Goal: Task Accomplishment & Management: Manage account settings

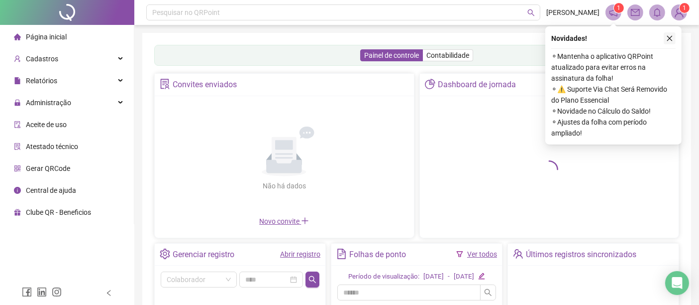
click at [668, 34] on button "button" at bounding box center [670, 38] width 12 height 12
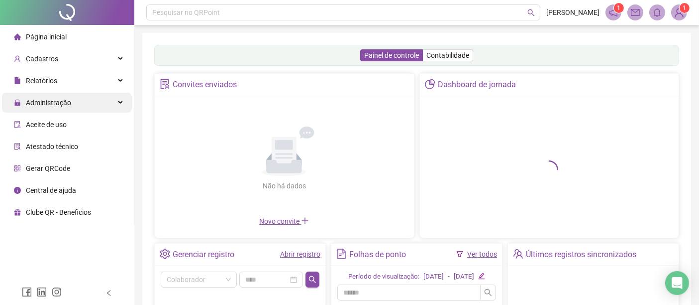
click at [104, 99] on div "Administração" at bounding box center [67, 103] width 130 height 20
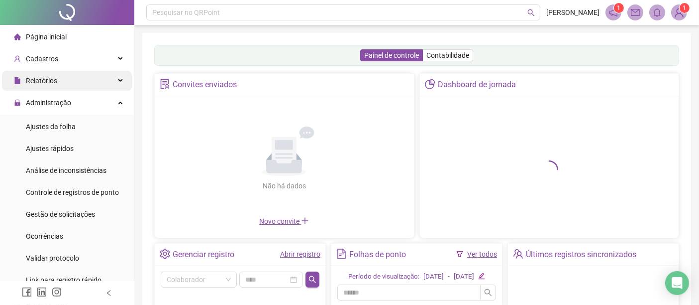
click at [114, 85] on div "Relatórios" at bounding box center [67, 81] width 130 height 20
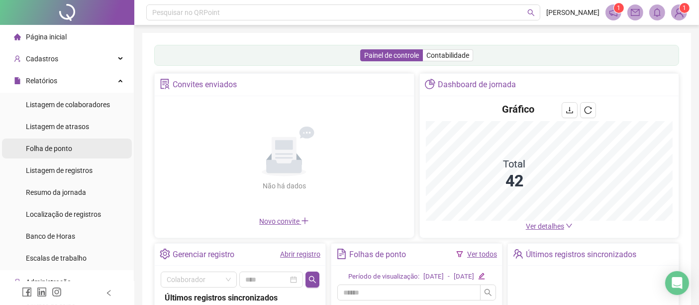
click at [96, 140] on li "Folha de ponto" at bounding box center [67, 148] width 130 height 20
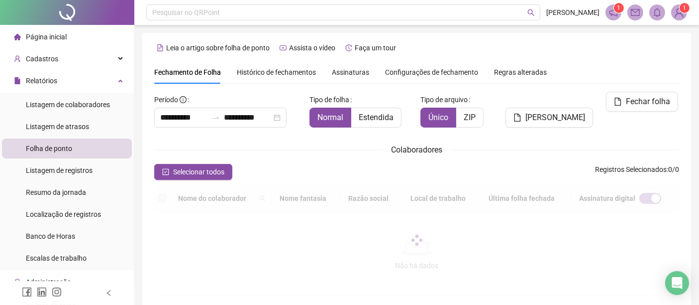
scroll to position [51, 0]
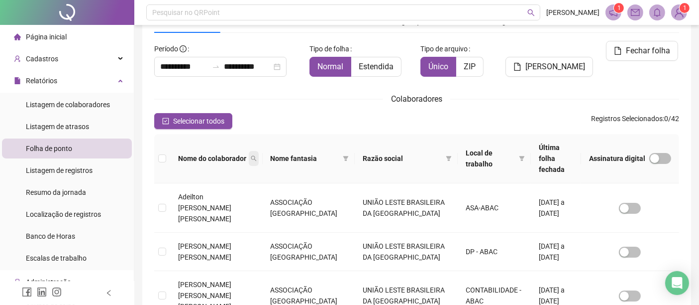
click at [258, 151] on span at bounding box center [254, 158] width 10 height 15
type input "*"
type input "*****"
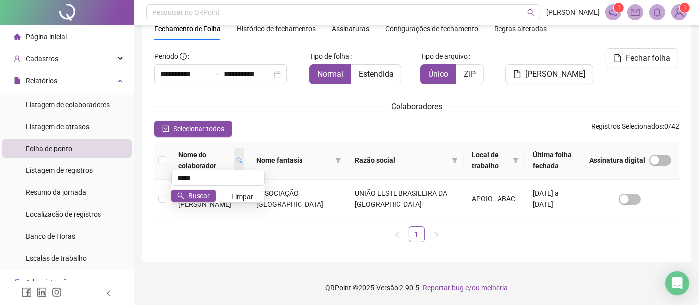
scroll to position [42, 0]
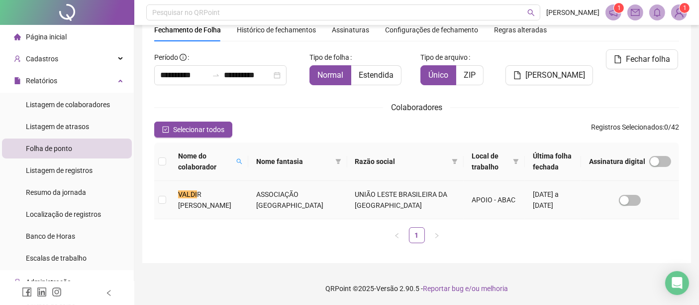
click at [231, 198] on span "R LUCAS SOUZA PIRES" at bounding box center [204, 199] width 53 height 19
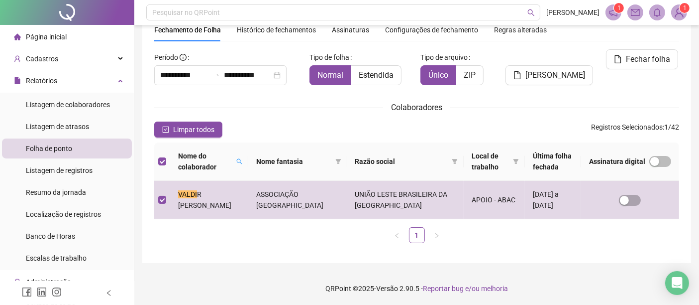
click at [556, 85] on div "Gerar espelho" at bounding box center [550, 71] width 89 height 44
click at [554, 69] on span "Gerar espelho" at bounding box center [556, 75] width 60 height 12
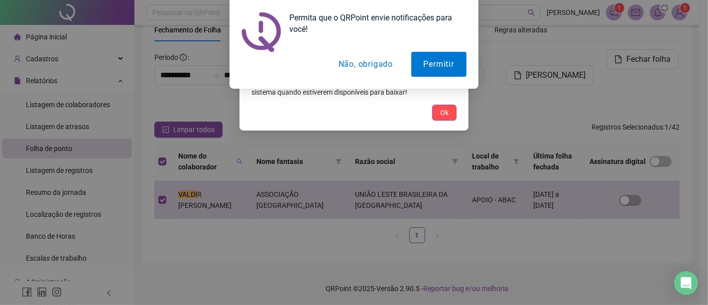
click at [379, 50] on div at bounding box center [353, 32] width 225 height 40
drag, startPoint x: 378, startPoint y: 55, endPoint x: 375, endPoint y: 68, distance: 13.3
click at [377, 56] on button "Não, obrigado" at bounding box center [365, 64] width 79 height 25
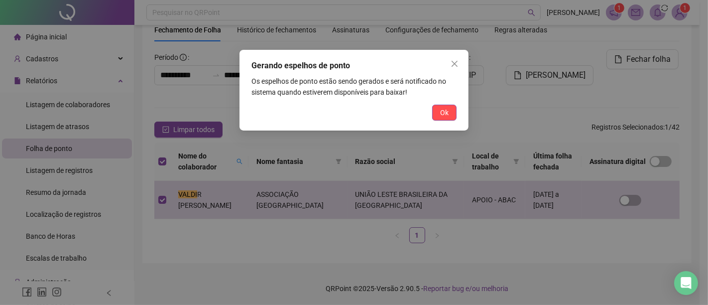
click at [375, 68] on div "Permita que o QRPoint envie notificações para você! Permitir Não, obrigado" at bounding box center [354, 44] width 708 height 89
click at [442, 119] on button "Ok" at bounding box center [444, 113] width 24 height 16
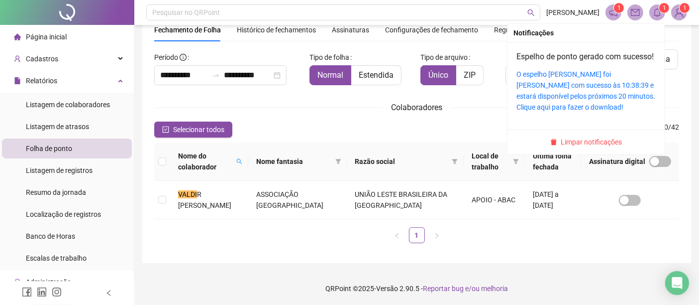
click at [660, 10] on sup "1" at bounding box center [665, 8] width 10 height 10
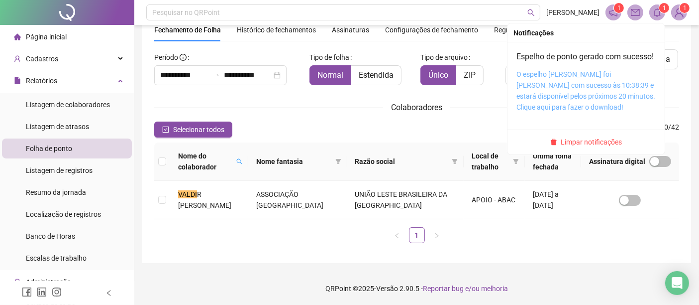
click at [592, 102] on link "O espelho de ponto foi gerado com sucesso às 10:38:39 e estará disponível pelos…" at bounding box center [586, 90] width 139 height 41
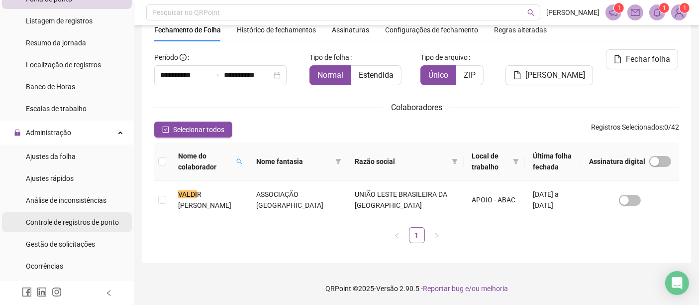
scroll to position [221, 0]
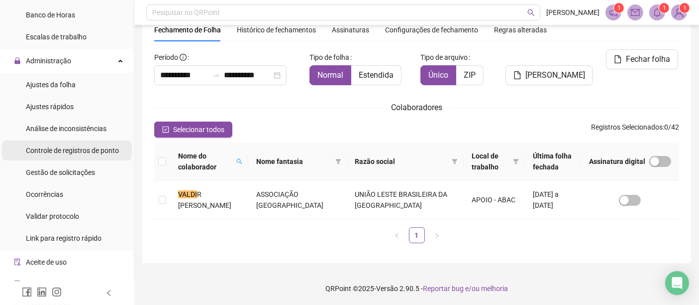
click at [88, 141] on div "Controle de registros de ponto" at bounding box center [72, 150] width 93 height 20
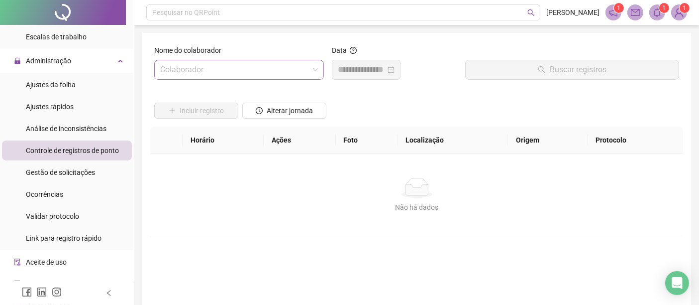
click at [243, 76] on input "search" at bounding box center [234, 69] width 149 height 19
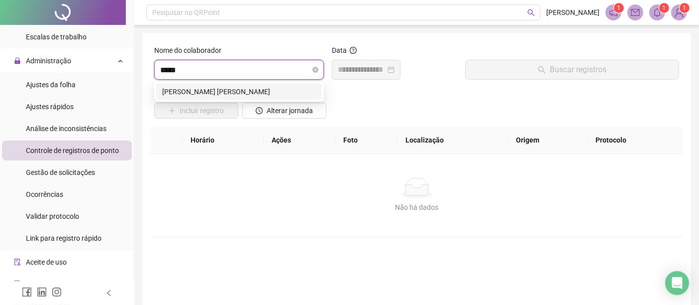
type input "******"
click at [239, 96] on div "VALDIR LUCAS SOUZA PIRES" at bounding box center [239, 91] width 154 height 11
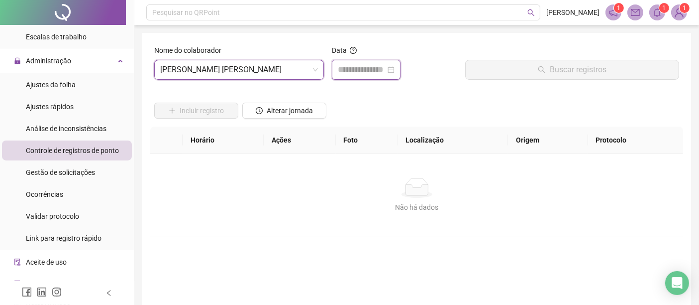
click at [372, 67] on input at bounding box center [362, 70] width 48 height 12
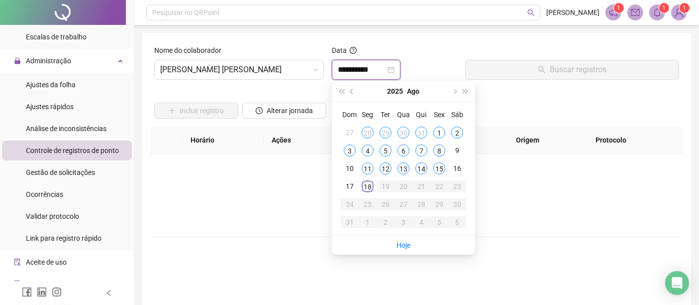
type input "**********"
click at [457, 131] on div "2" at bounding box center [458, 132] width 12 height 12
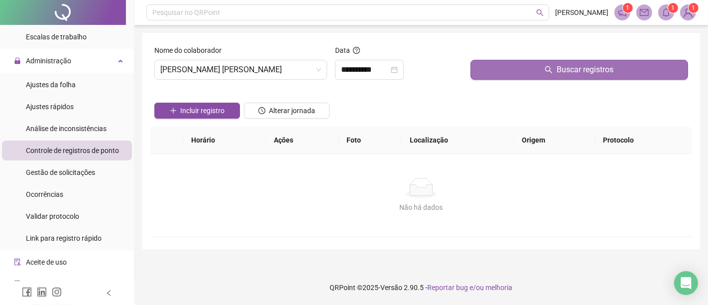
click at [505, 76] on button "Buscar registros" at bounding box center [579, 70] width 218 height 20
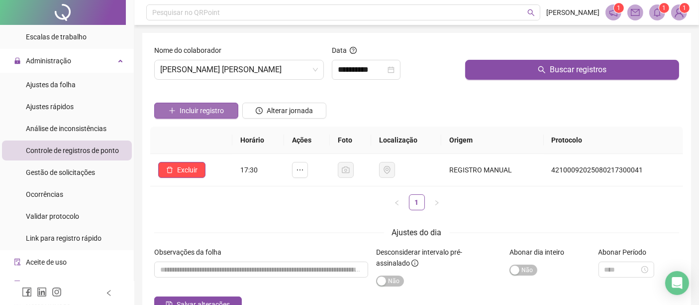
click at [200, 113] on span "Incluir registro" at bounding box center [202, 110] width 44 height 11
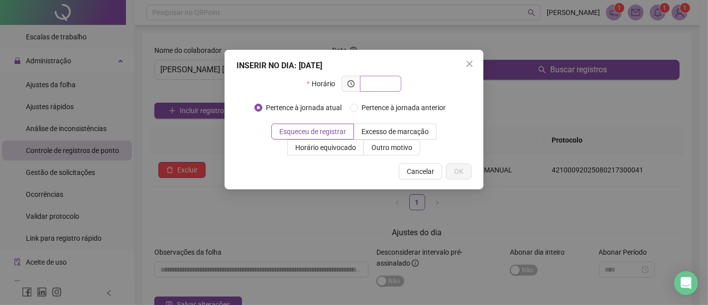
click at [371, 77] on span at bounding box center [380, 84] width 41 height 16
click at [376, 82] on input "text" at bounding box center [379, 83] width 27 height 11
type input "*"
type input "*****"
click at [480, 102] on div "INSERIR NO DIA : 02/08/2025 Horário ***** Pertence à jornada atual Pertence à j…" at bounding box center [354, 119] width 259 height 139
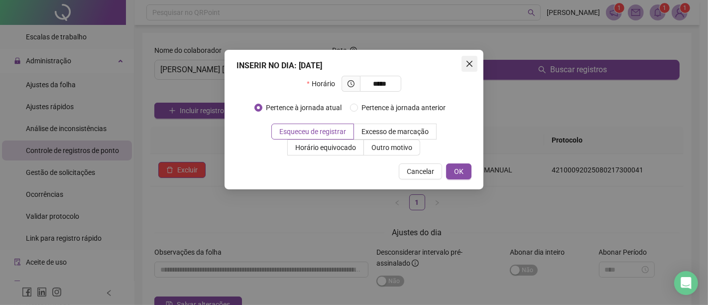
click at [469, 61] on icon "close" at bounding box center [469, 64] width 8 height 8
